Goal: Task Accomplishment & Management: Complete application form

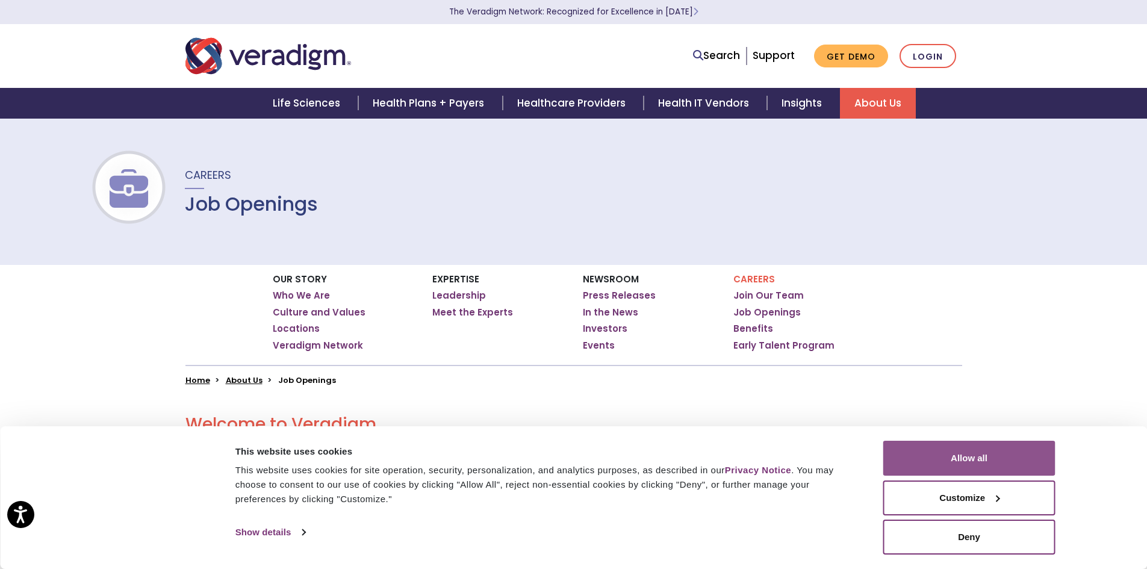
click at [1013, 471] on button "Allow all" at bounding box center [969, 458] width 172 height 35
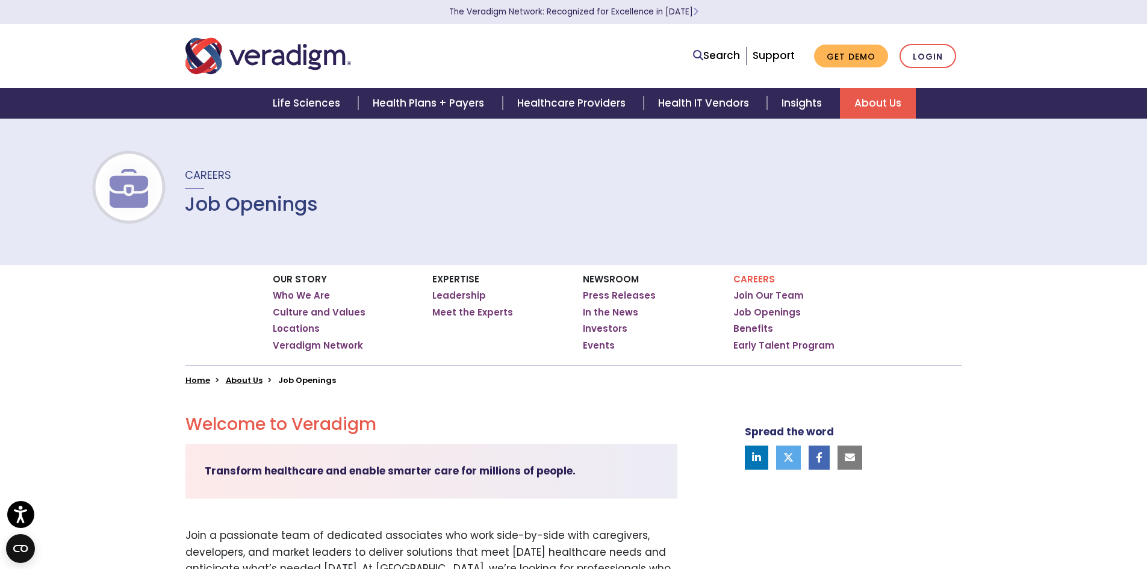
click at [750, 280] on p "Careers" at bounding box center [803, 279] width 141 height 11
click at [761, 315] on link "Job Openings" at bounding box center [766, 312] width 67 height 12
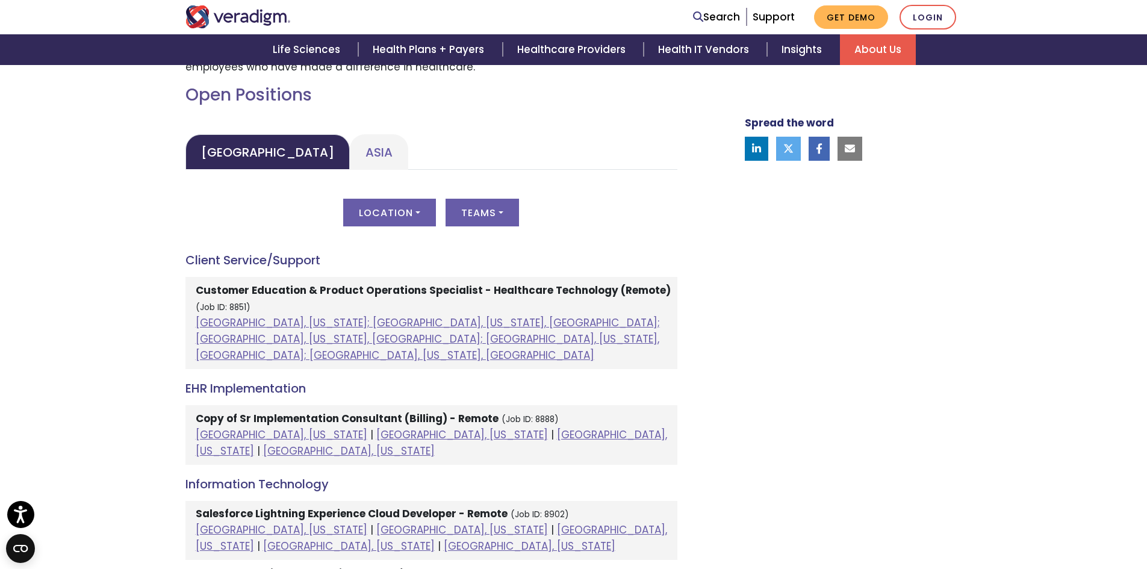
scroll to position [542, 0]
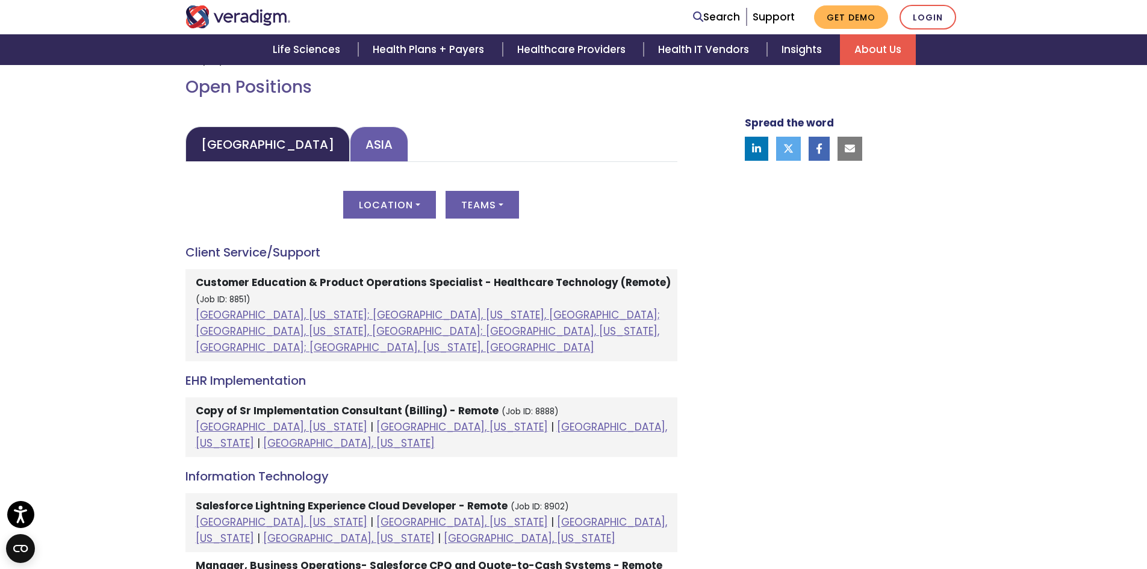
click at [350, 137] on link "Asia" at bounding box center [379, 144] width 58 height 36
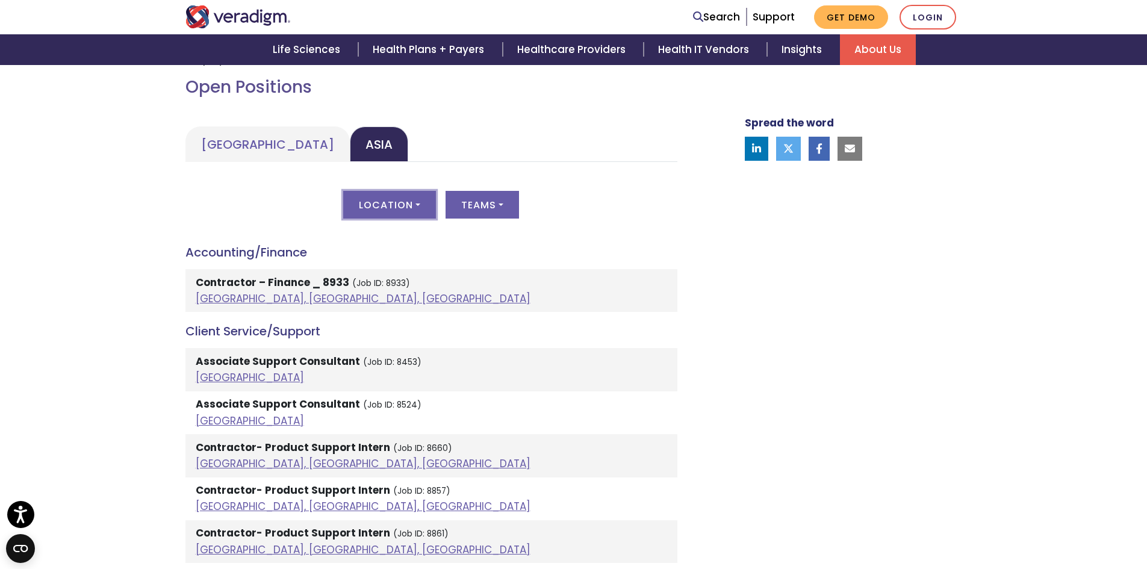
click at [395, 211] on button "Location" at bounding box center [389, 205] width 93 height 28
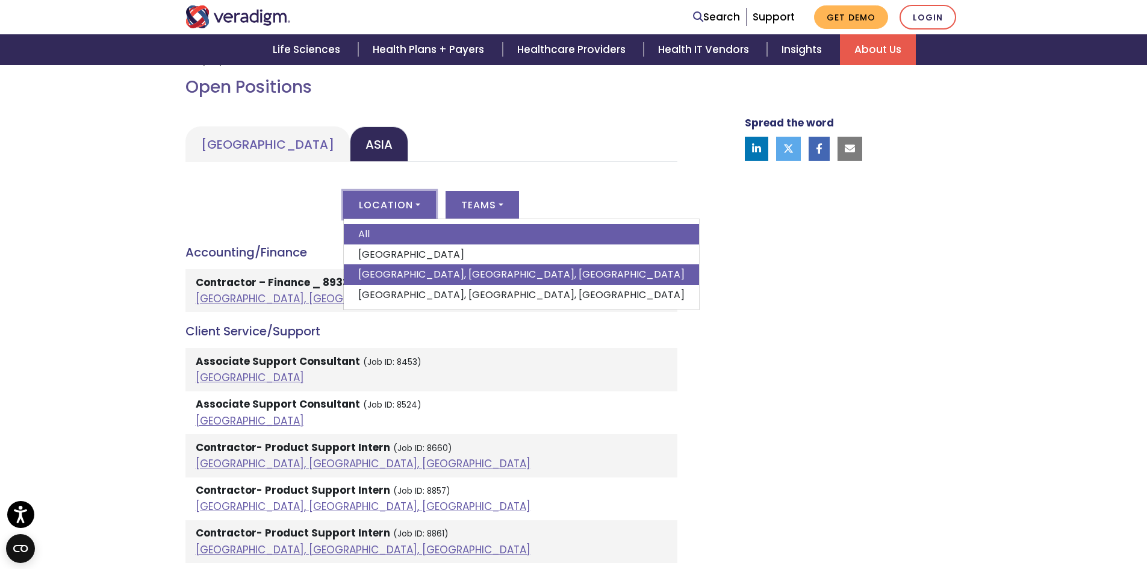
click at [377, 269] on link "Pune, Maharashtra, India" at bounding box center [521, 274] width 355 height 20
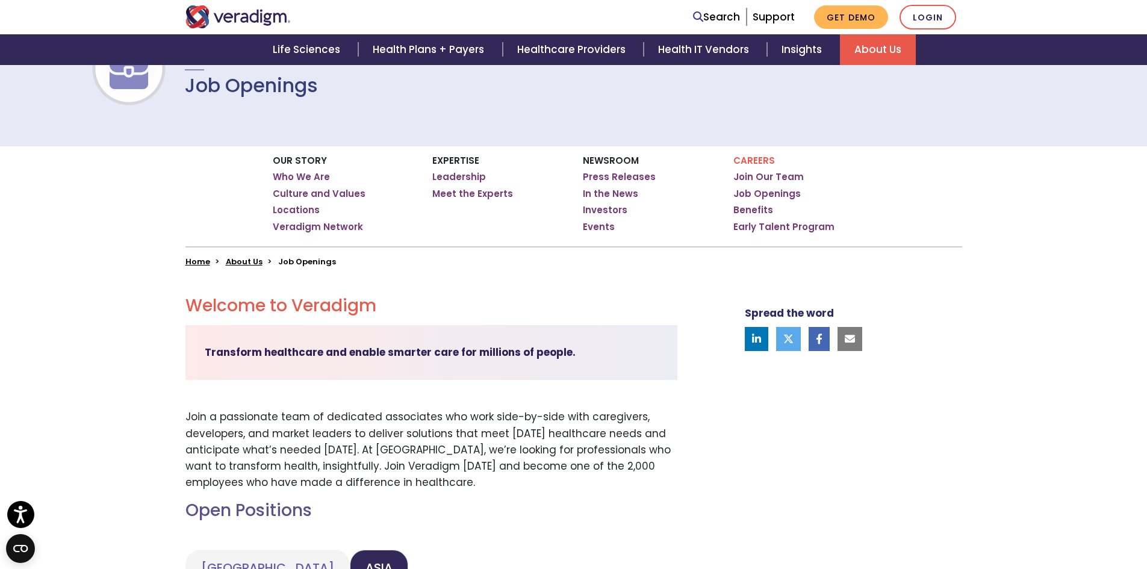
scroll to position [0, 0]
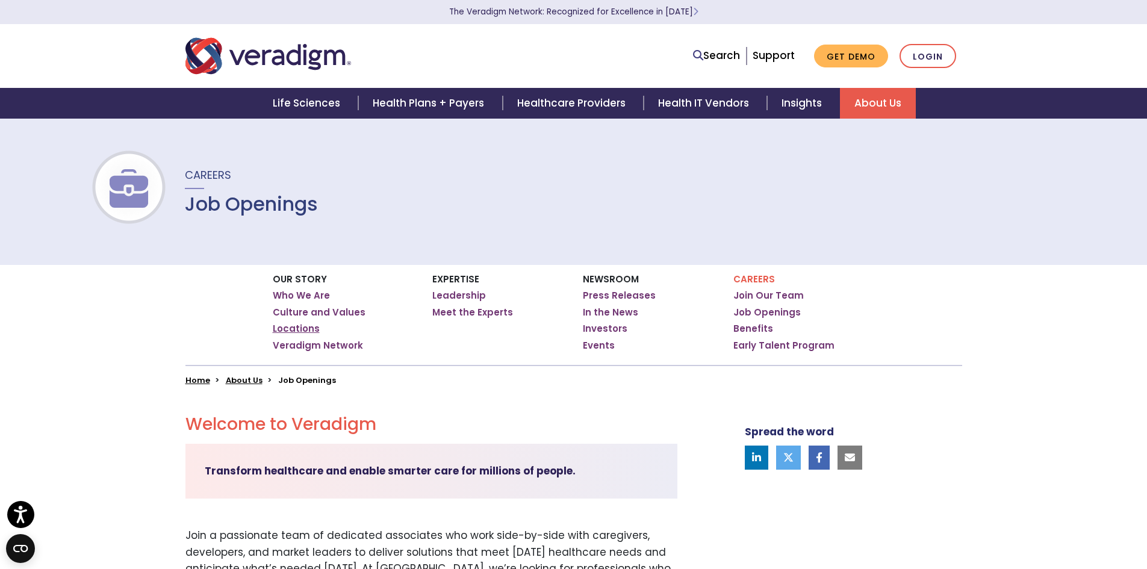
click at [292, 328] on link "Locations" at bounding box center [296, 329] width 47 height 12
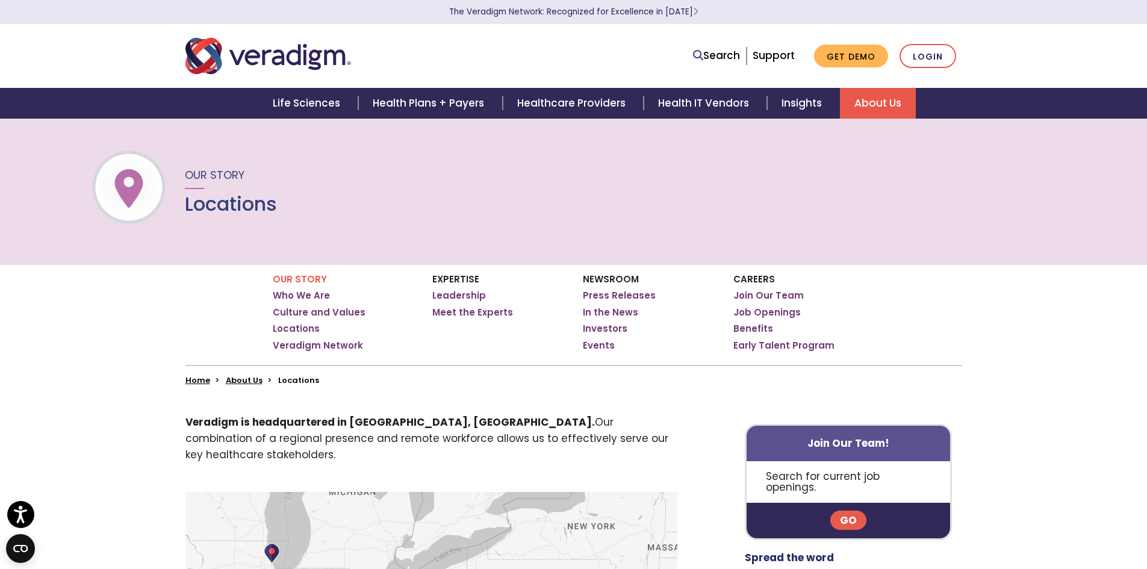
click at [843, 511] on link "Go" at bounding box center [848, 520] width 36 height 19
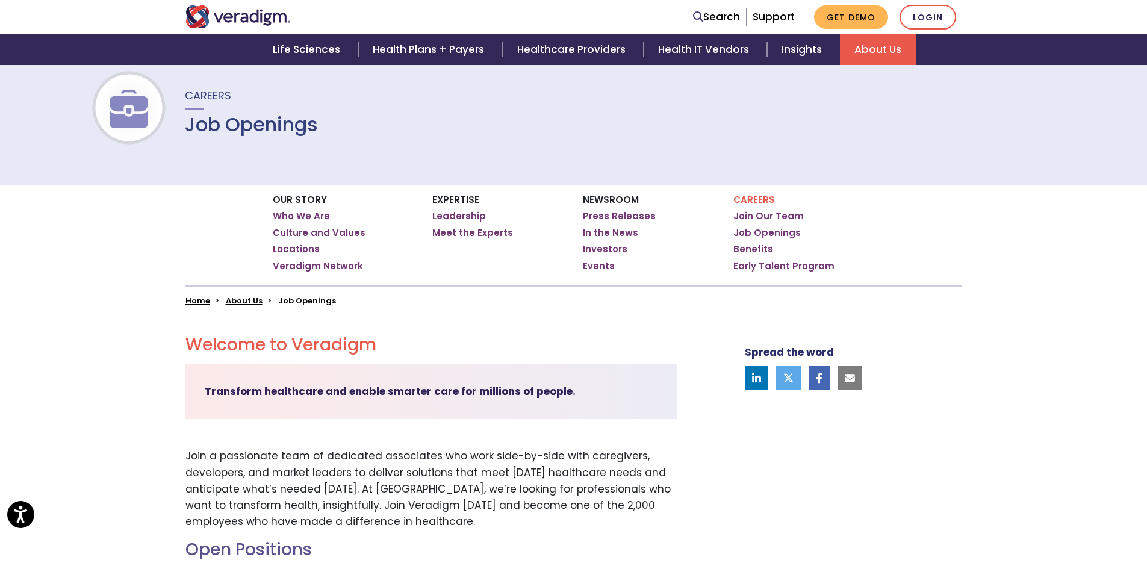
scroll to position [421, 0]
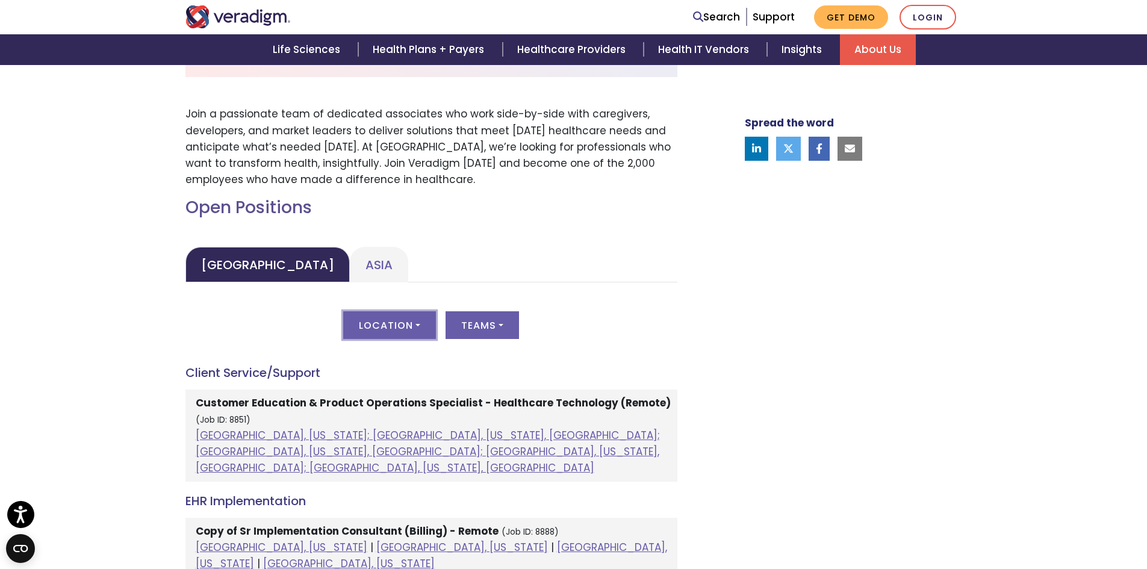
click at [415, 324] on button "Location" at bounding box center [389, 325] width 93 height 28
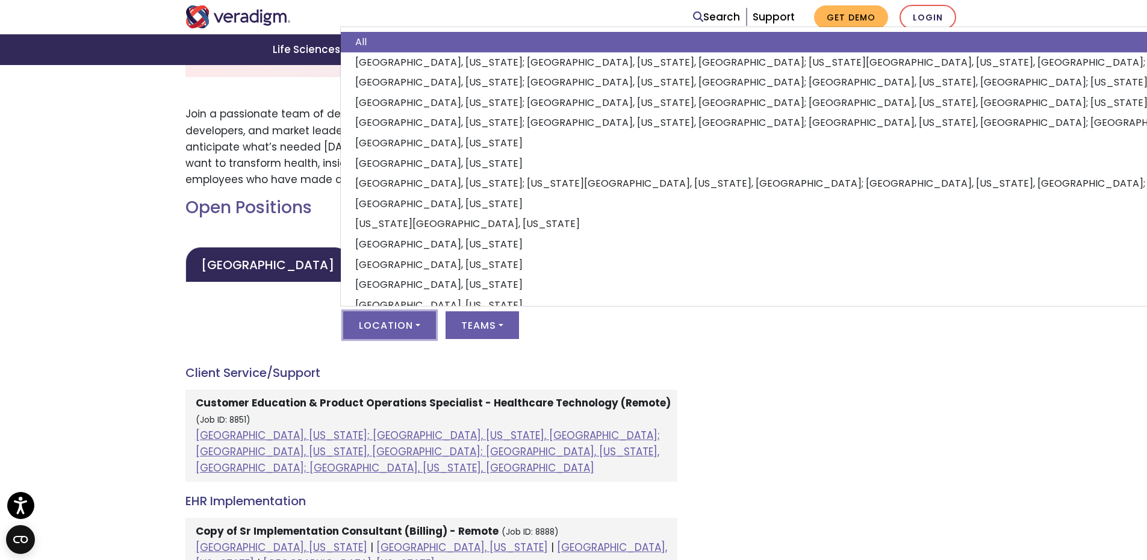
click at [350, 267] on link "Asia" at bounding box center [379, 265] width 58 height 36
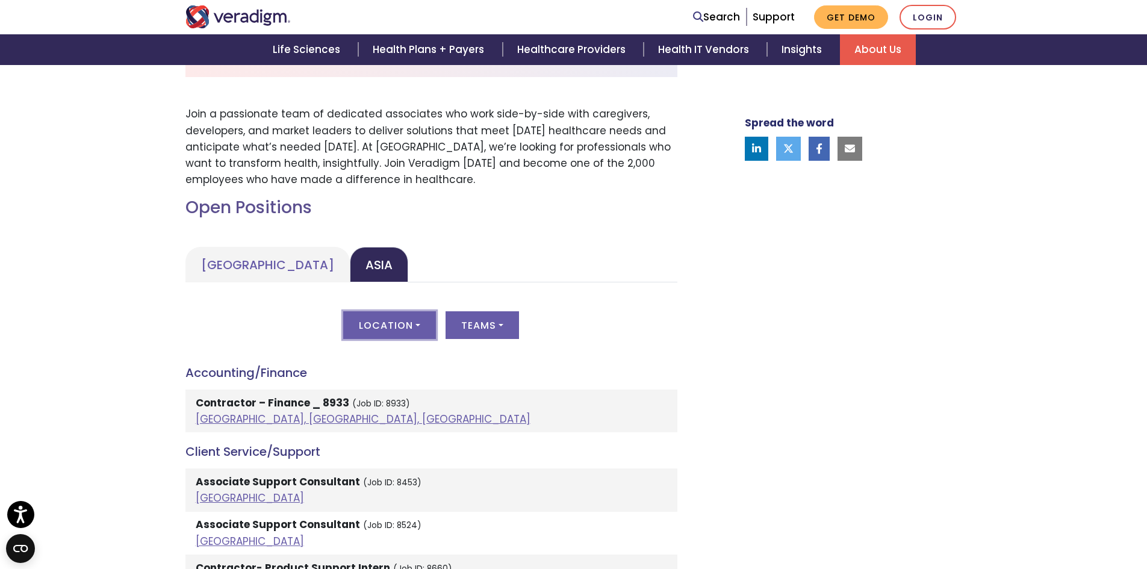
click at [373, 320] on button "Location" at bounding box center [389, 325] width 93 height 28
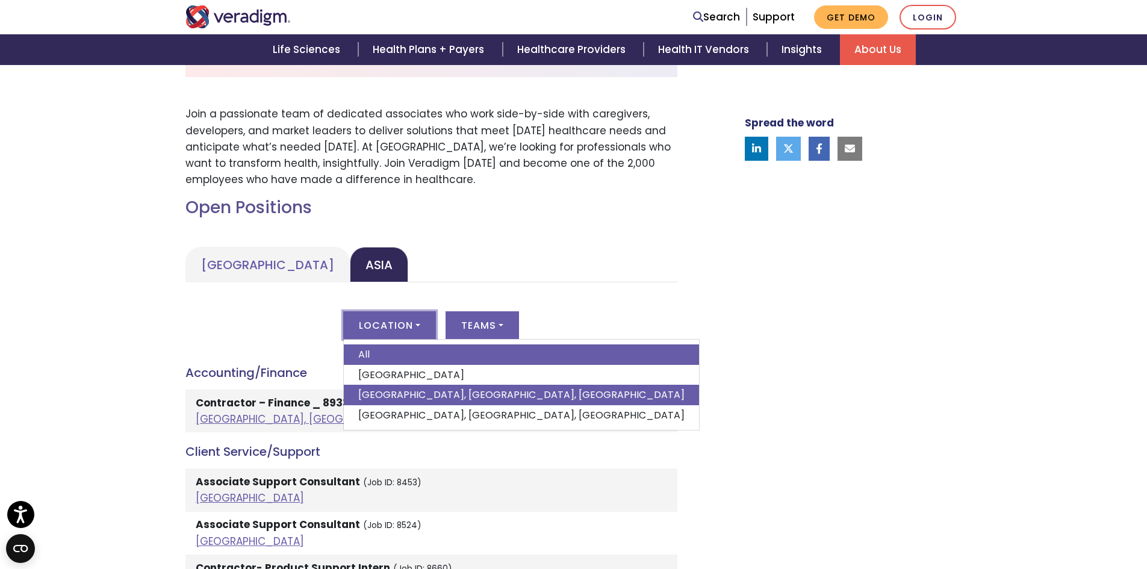
click at [385, 389] on link "Pune, Maharashtra, India" at bounding box center [521, 395] width 355 height 20
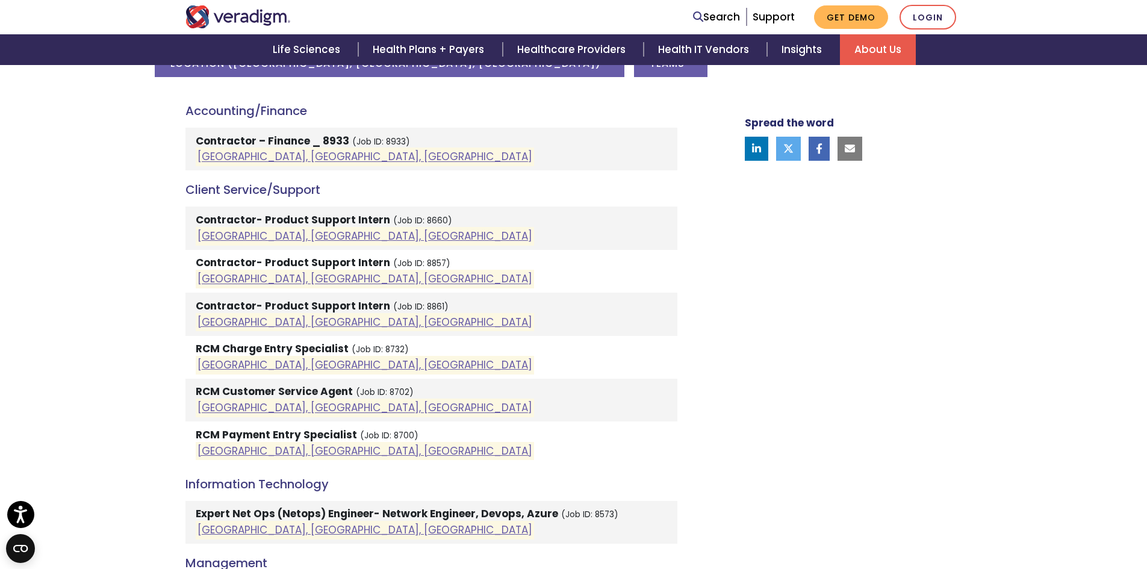
scroll to position [662, 0]
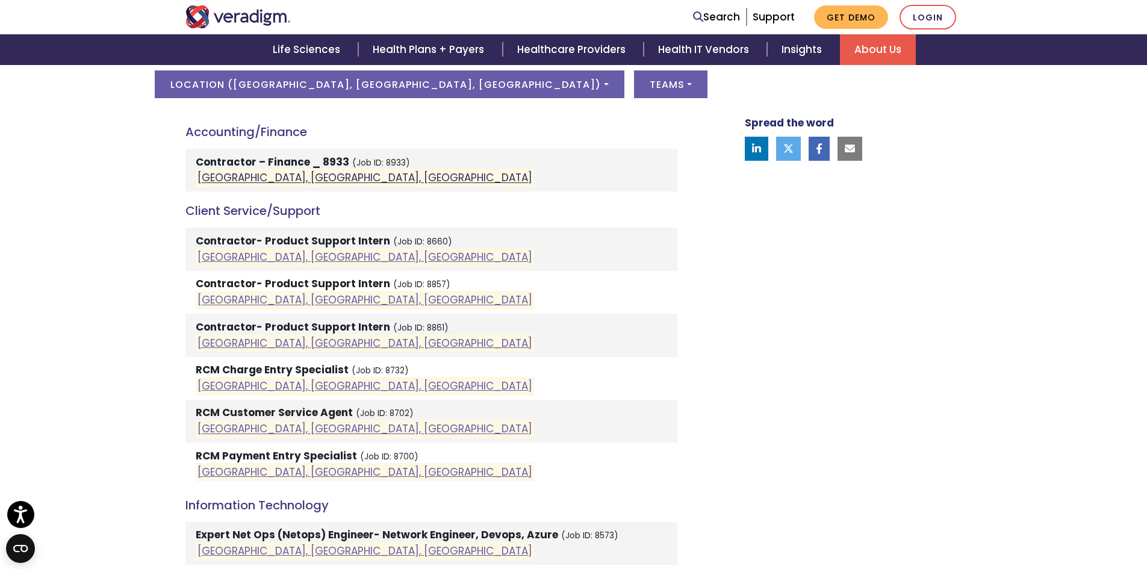
click at [238, 179] on link "Pune, Maharashtra, India" at bounding box center [364, 178] width 335 height 14
